Goal: Information Seeking & Learning: Find specific fact

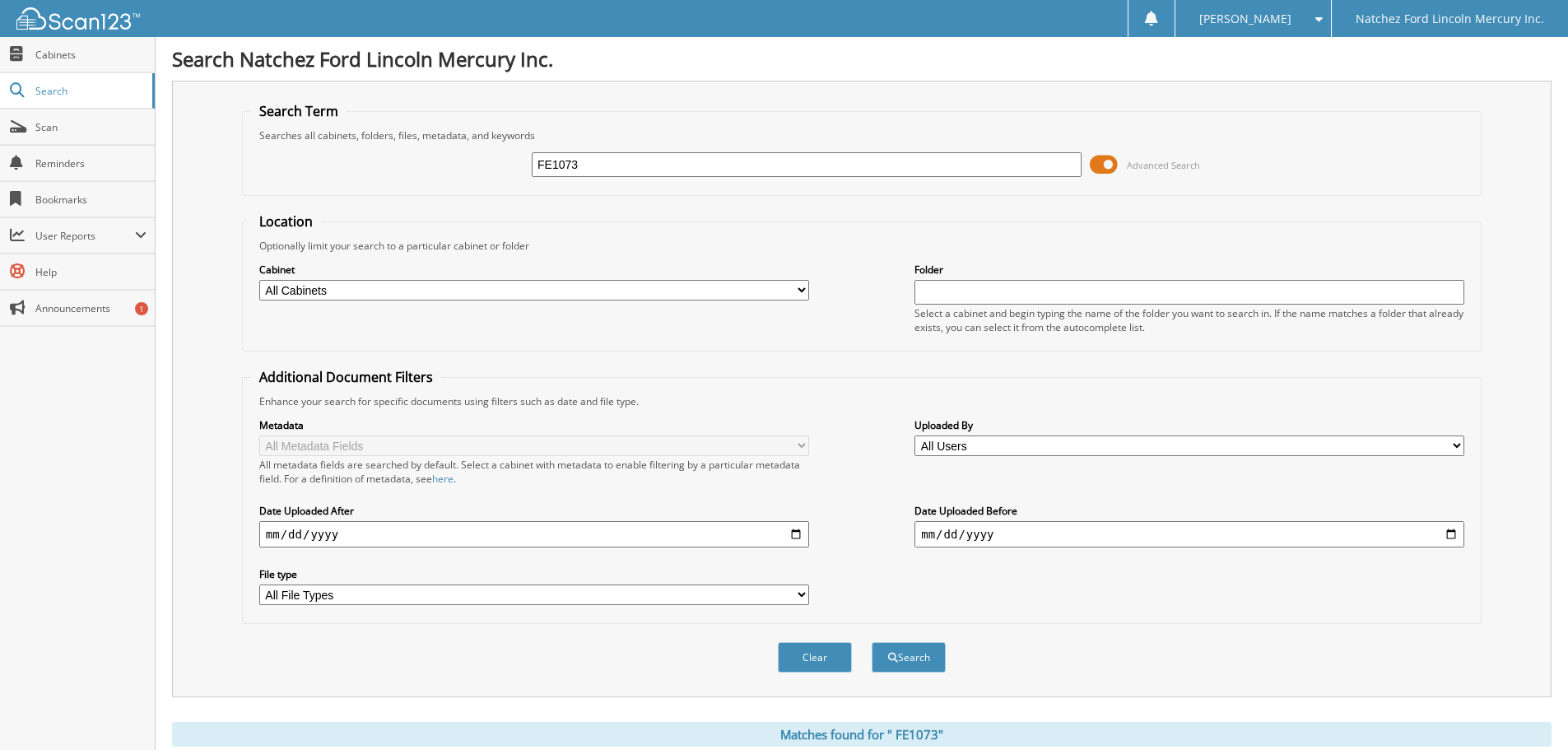
click at [583, 165] on input "FE1073" at bounding box center [807, 164] width 550 height 25
click at [583, 164] on input "FE1073" at bounding box center [807, 164] width 550 height 25
type input "TT1646D"
click at [872, 642] on button "Search" at bounding box center [909, 657] width 74 height 31
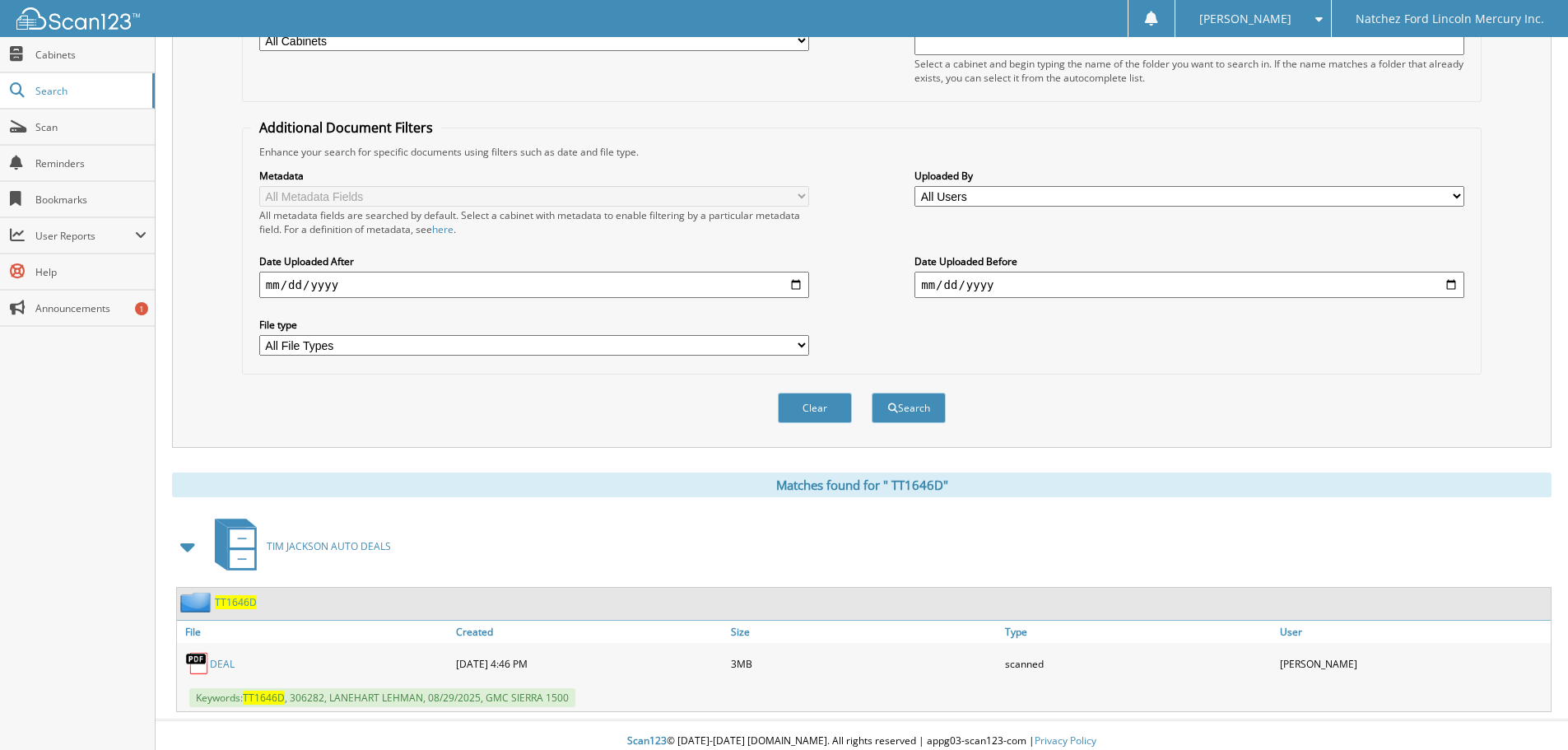
scroll to position [261, 0]
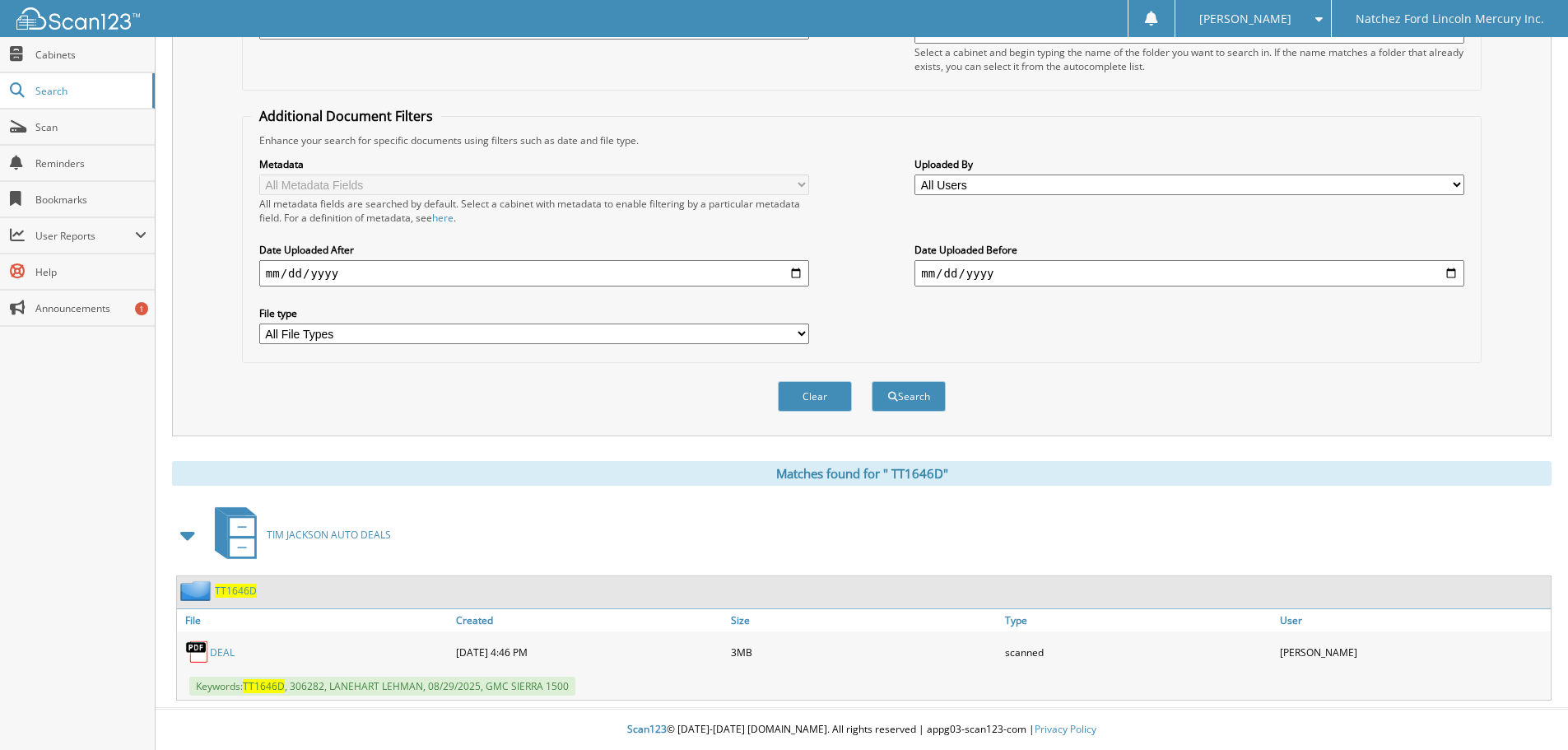
click at [235, 586] on span "T T 1 6 4 6 D" at bounding box center [236, 591] width 42 height 14
